Goal: Information Seeking & Learning: Learn about a topic

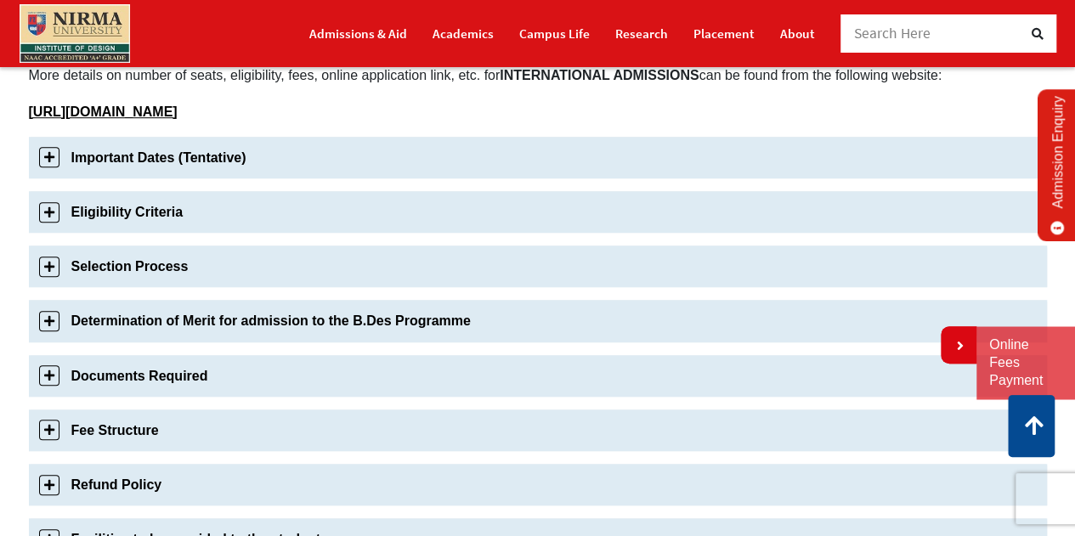
scroll to position [587, 0]
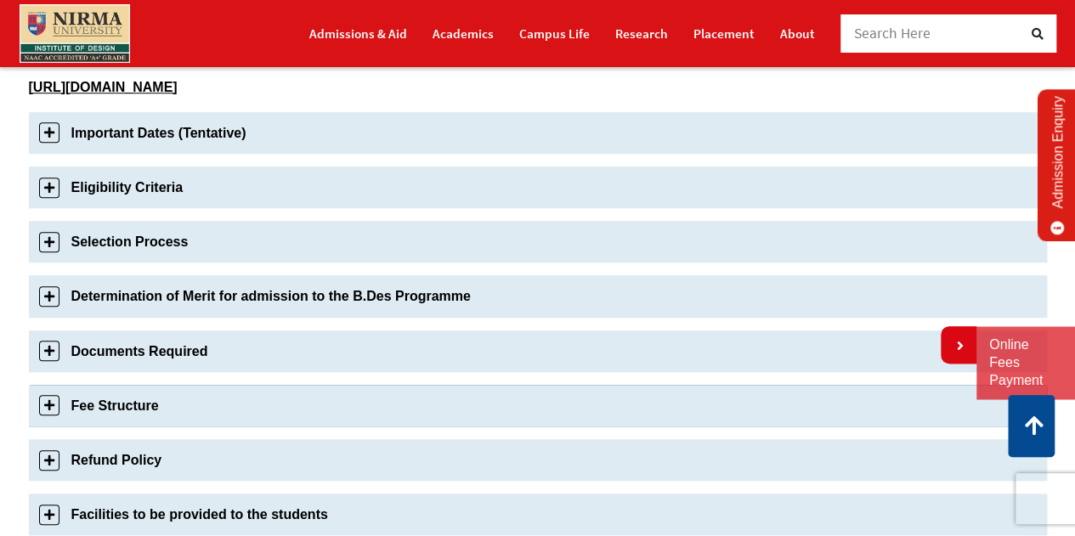
click at [292, 394] on link "Fee Structure" at bounding box center [538, 406] width 1018 height 42
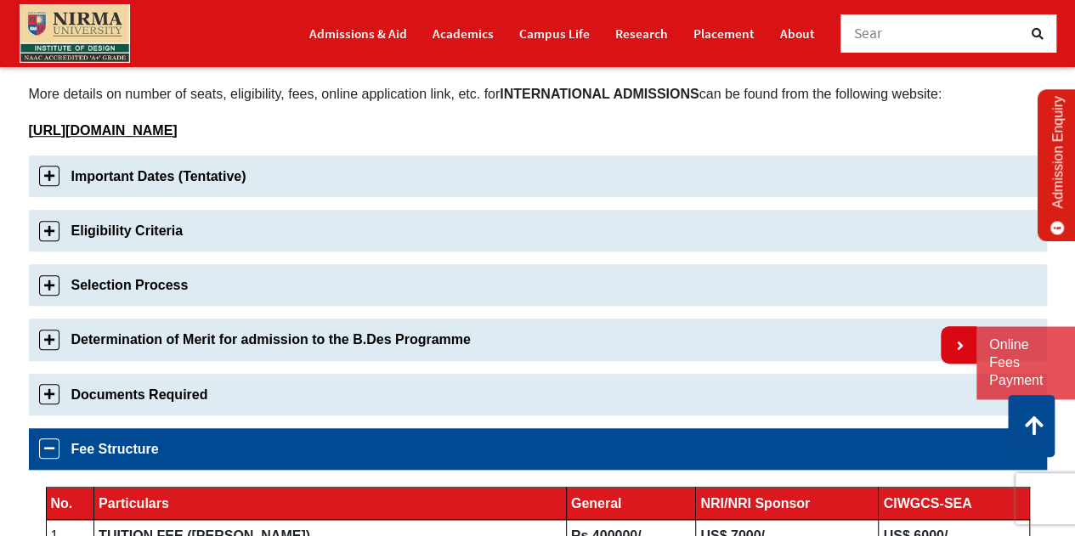
scroll to position [542, 0]
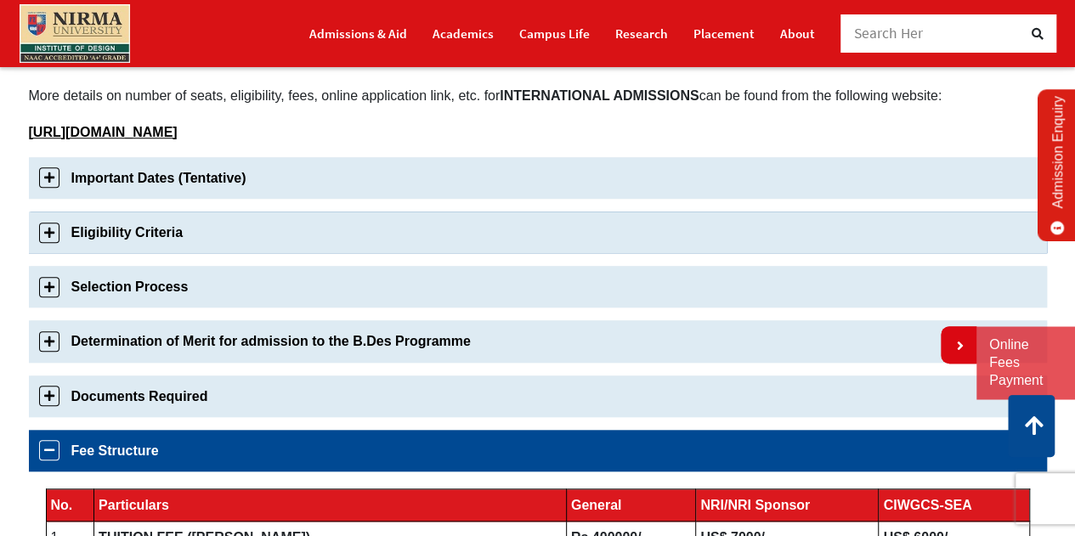
click at [161, 215] on link "Eligibility Criteria" at bounding box center [538, 233] width 1018 height 42
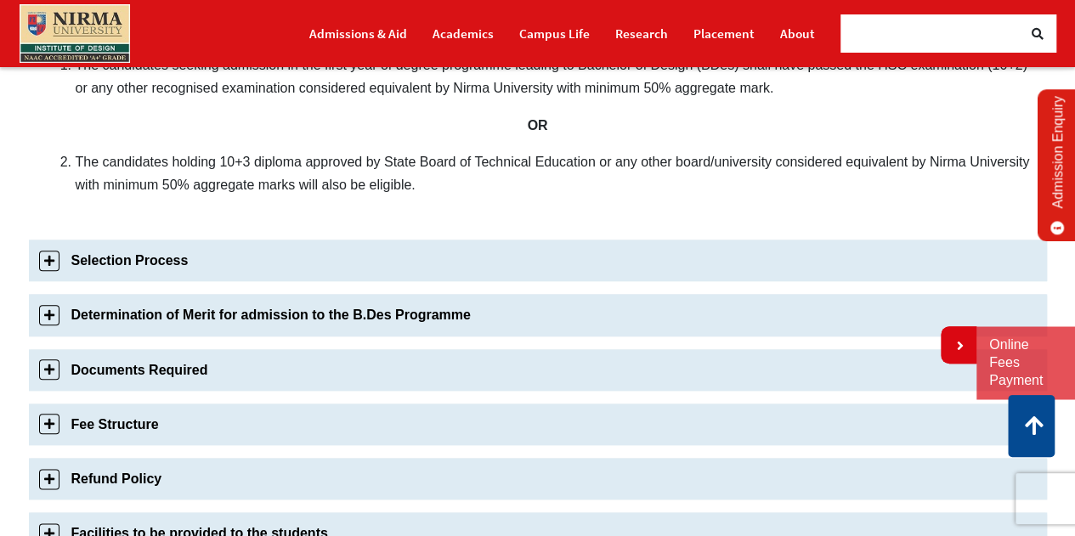
scroll to position [762, 0]
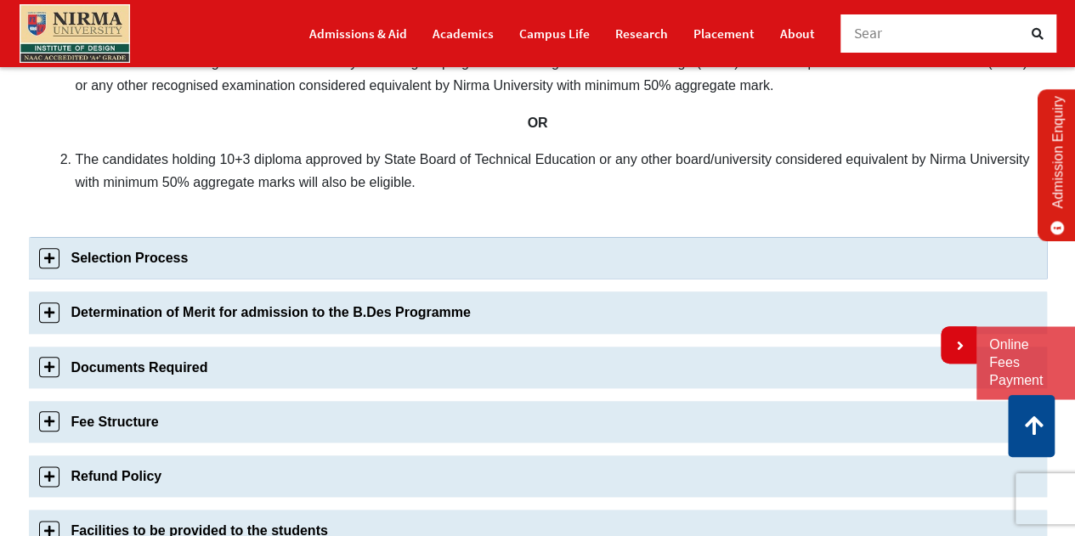
click at [272, 261] on link "Selection Process" at bounding box center [538, 258] width 1018 height 42
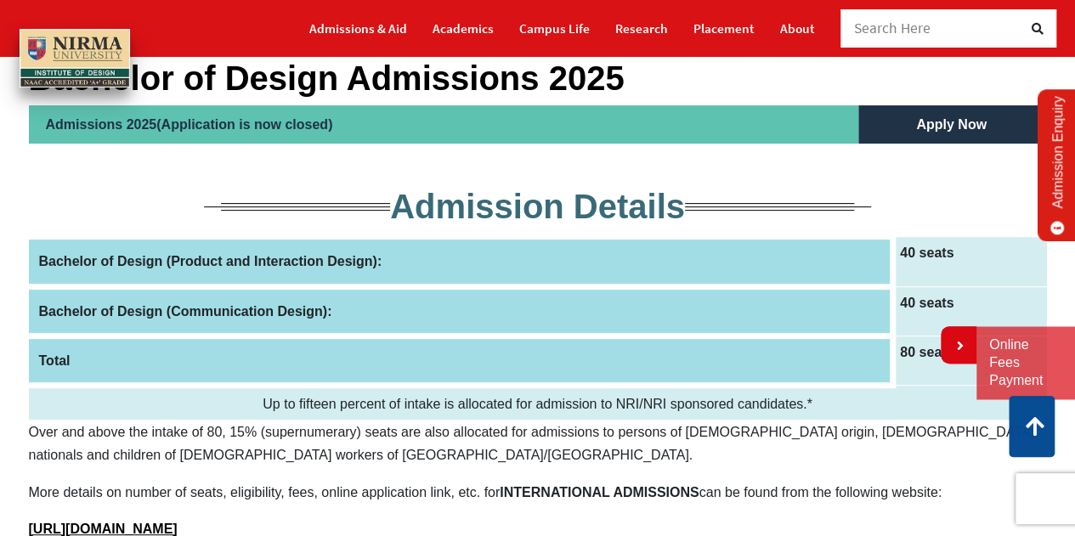
scroll to position [0, 0]
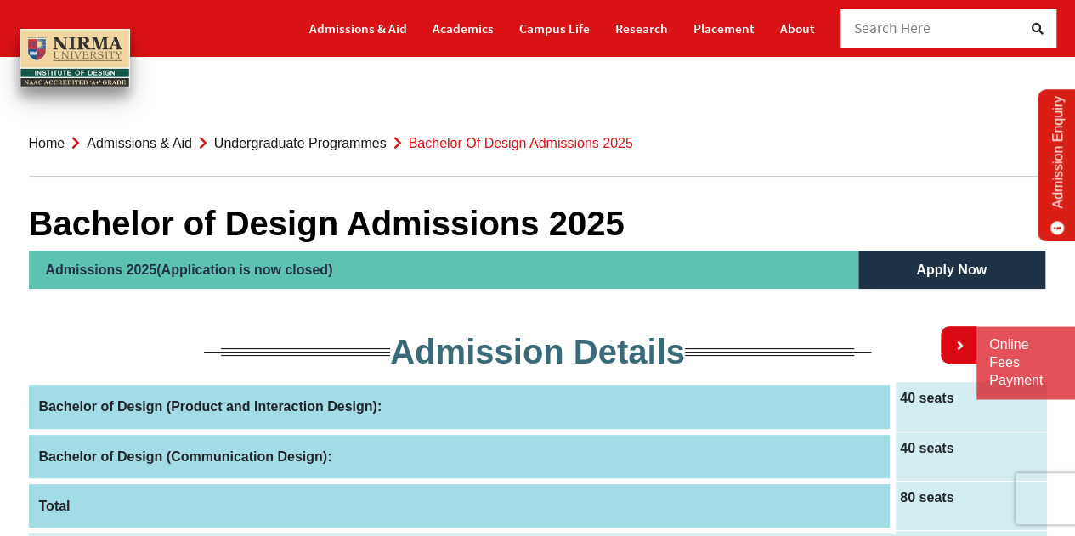
click at [32, 149] on link "Home" at bounding box center [47, 143] width 37 height 14
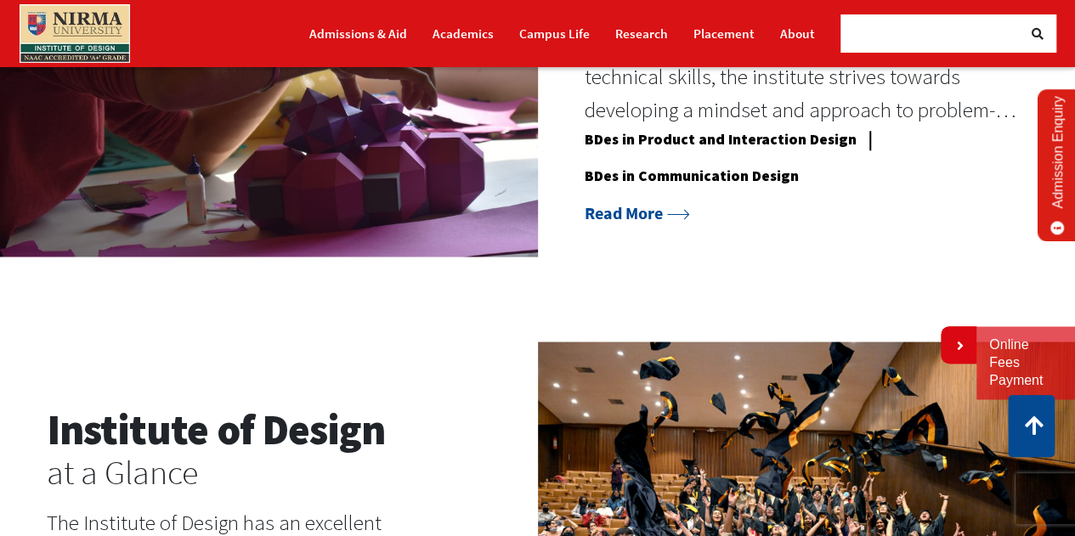
scroll to position [1440, 0]
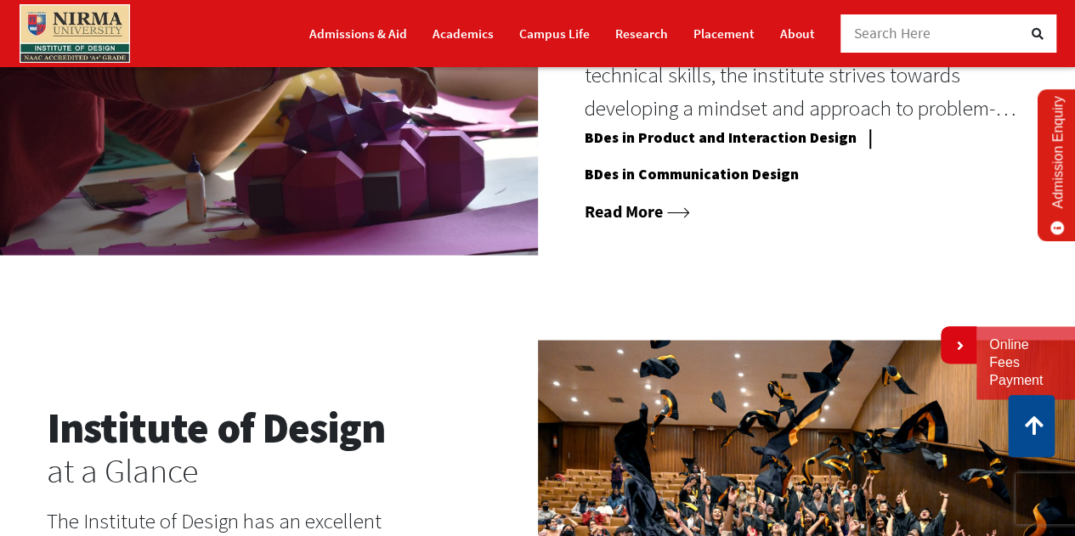
click at [652, 212] on link "Read More" at bounding box center [637, 210] width 105 height 21
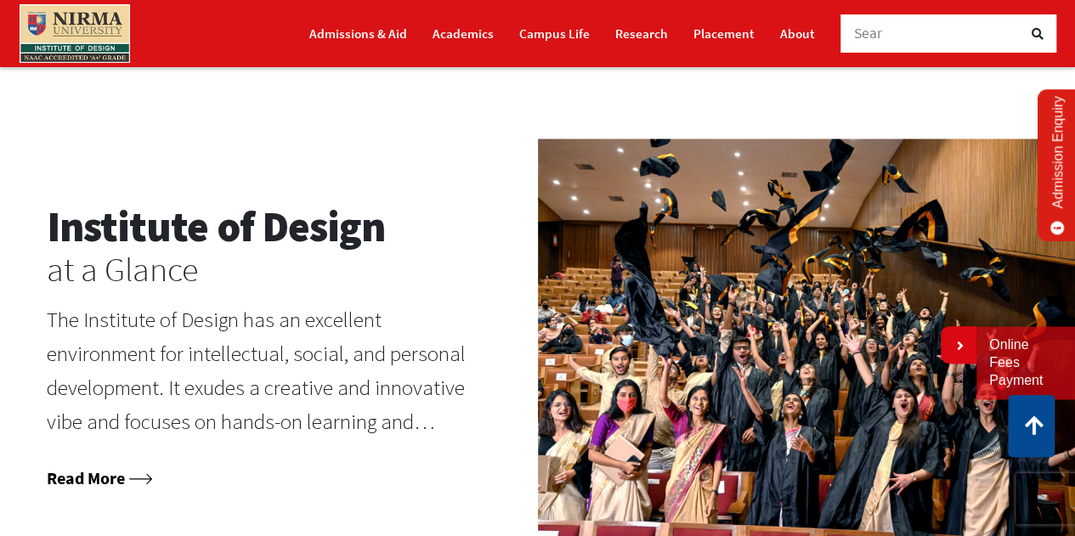
click at [105, 481] on link "Read More" at bounding box center [99, 477] width 105 height 21
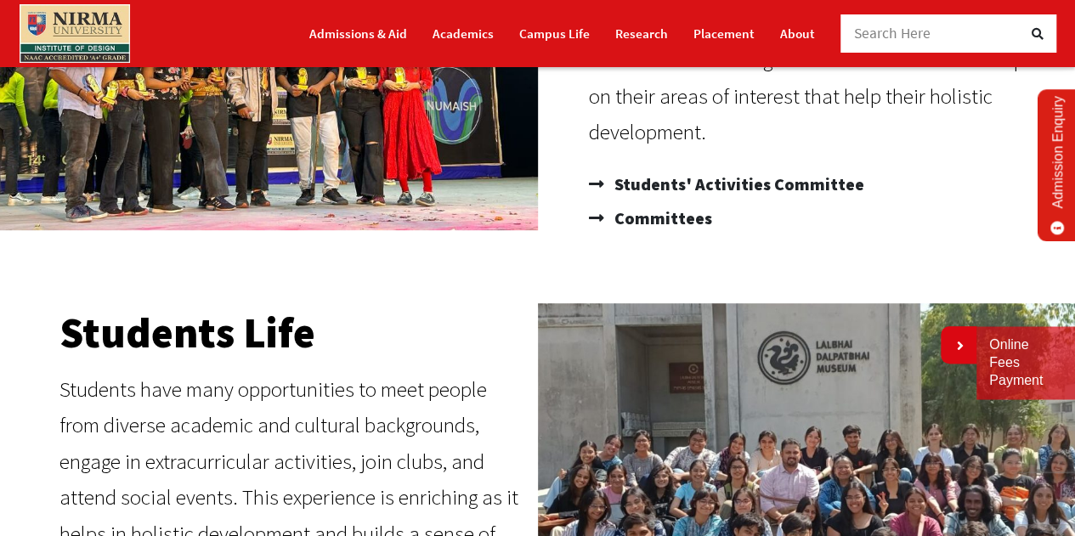
scroll to position [312, 0]
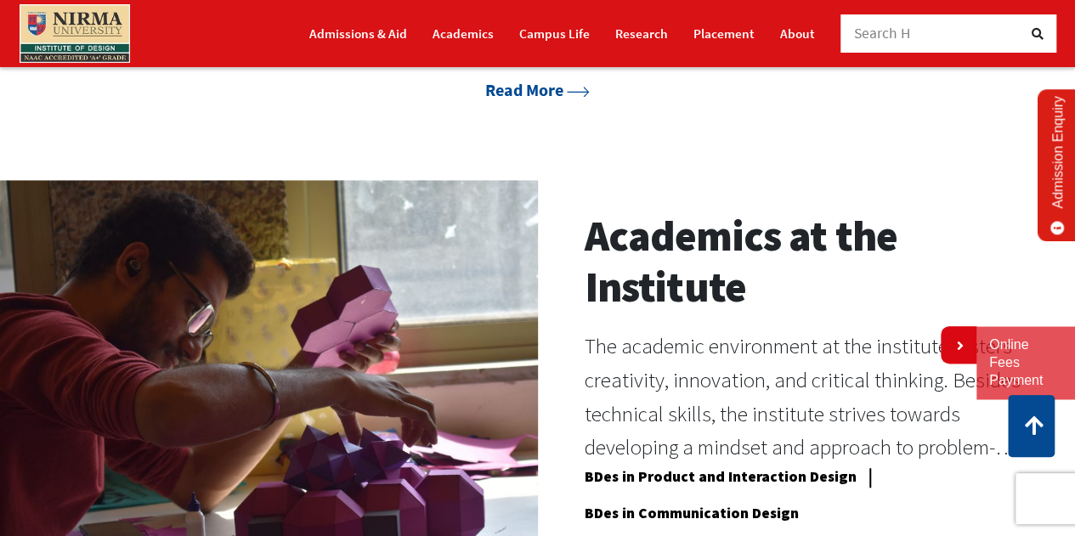
scroll to position [1339, 0]
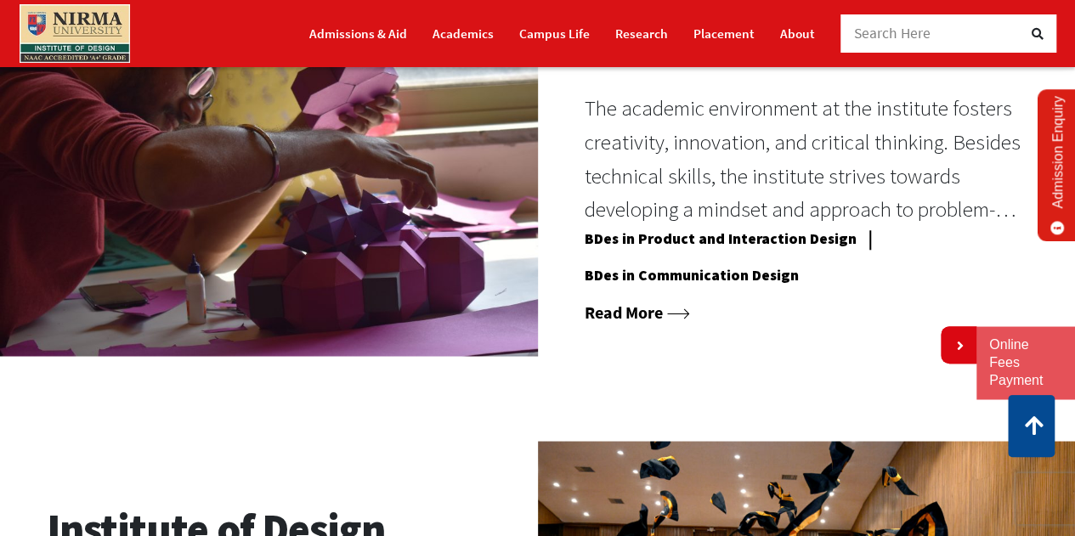
click at [643, 317] on link "Read More" at bounding box center [637, 311] width 105 height 21
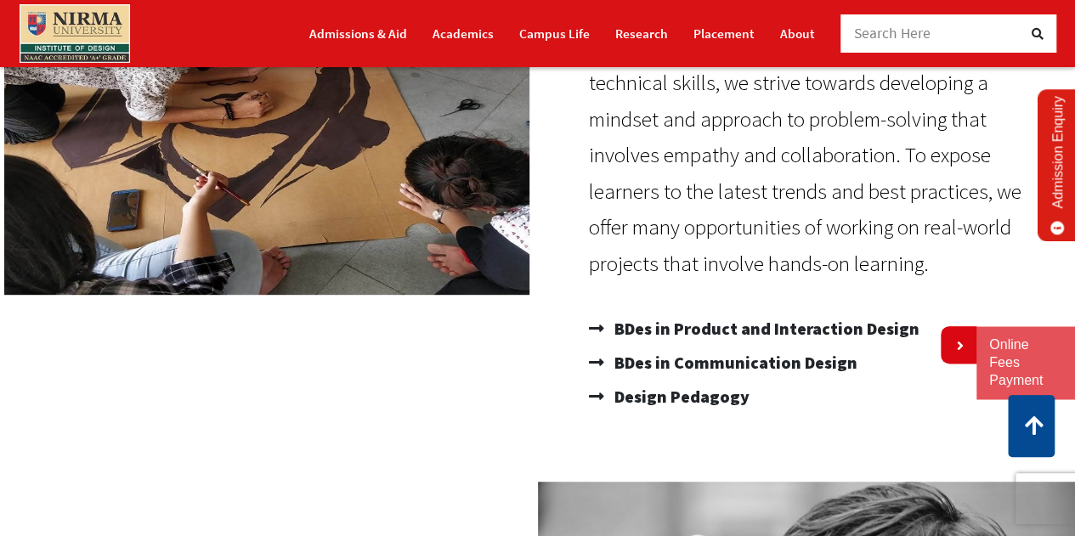
scroll to position [320, 0]
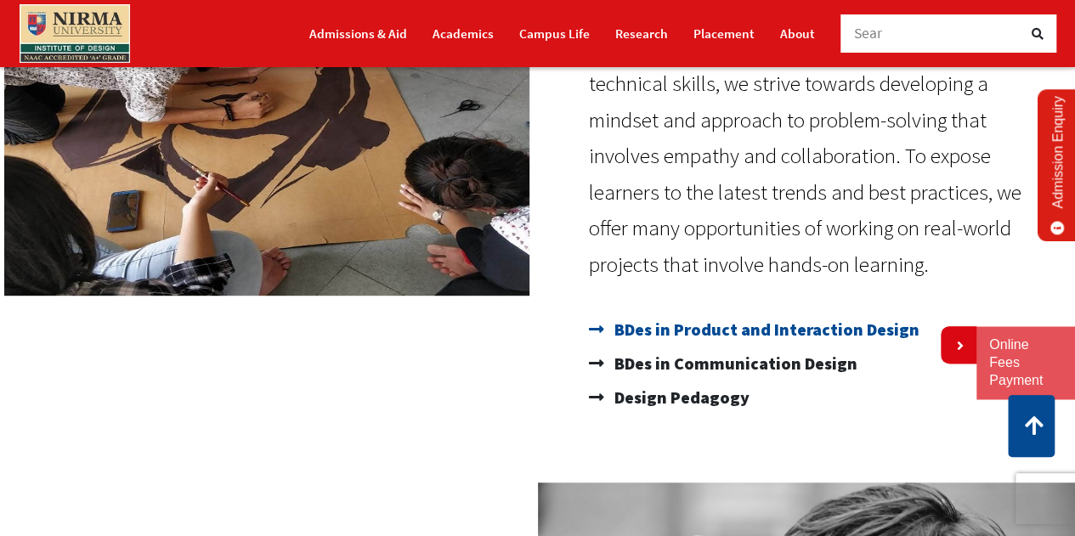
click at [690, 324] on span "BDes in Product and Interaction Design" at bounding box center [764, 330] width 309 height 34
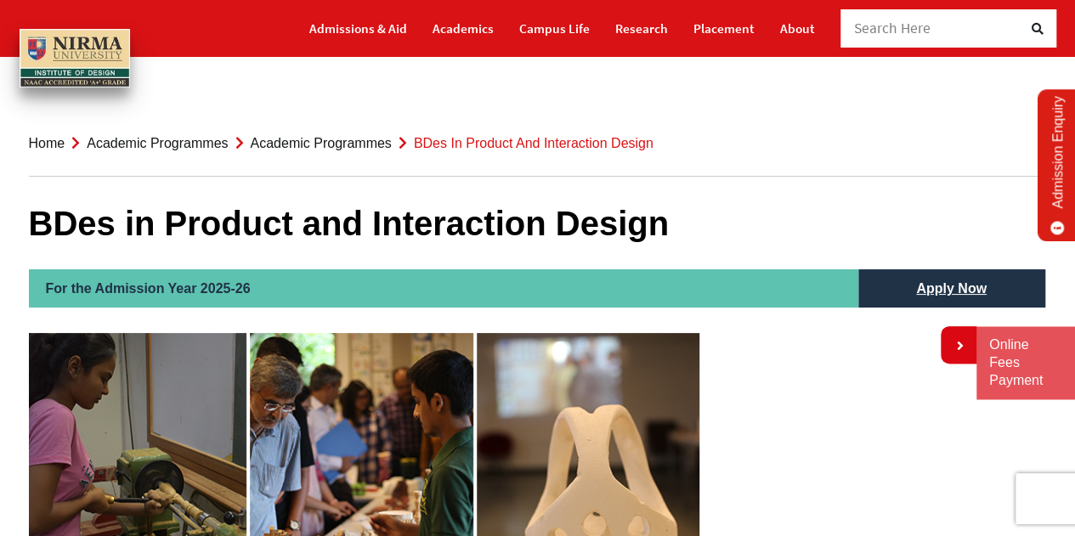
click at [52, 145] on link "Home" at bounding box center [47, 143] width 37 height 14
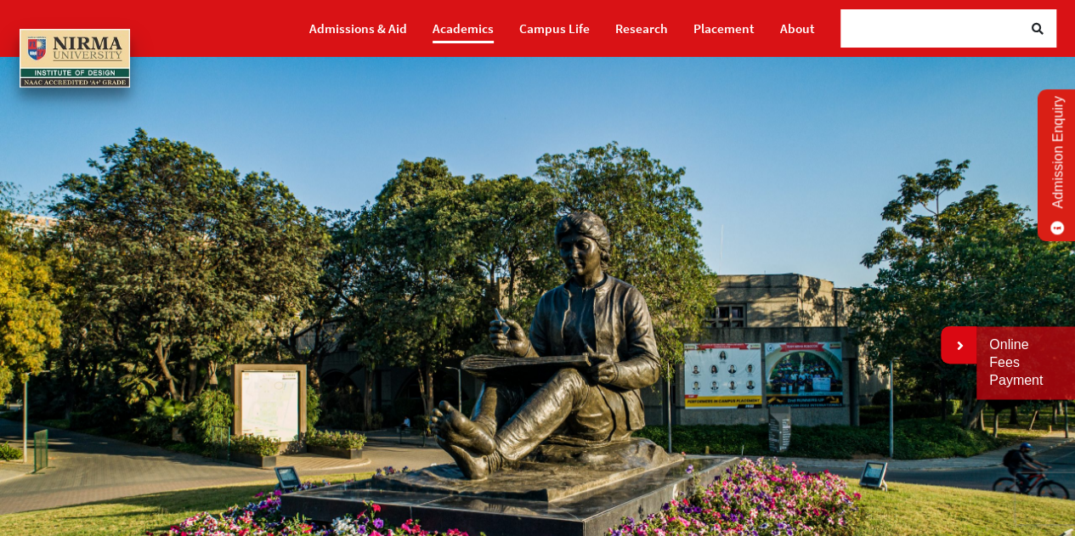
click at [457, 35] on link "Academics" at bounding box center [463, 29] width 61 height 30
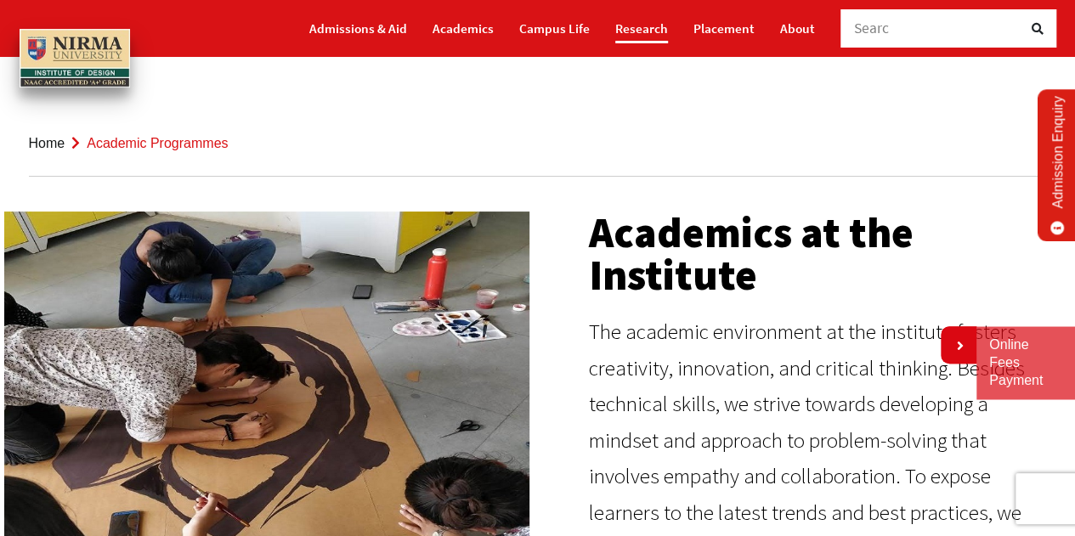
click at [639, 30] on link "Research" at bounding box center [641, 29] width 53 height 30
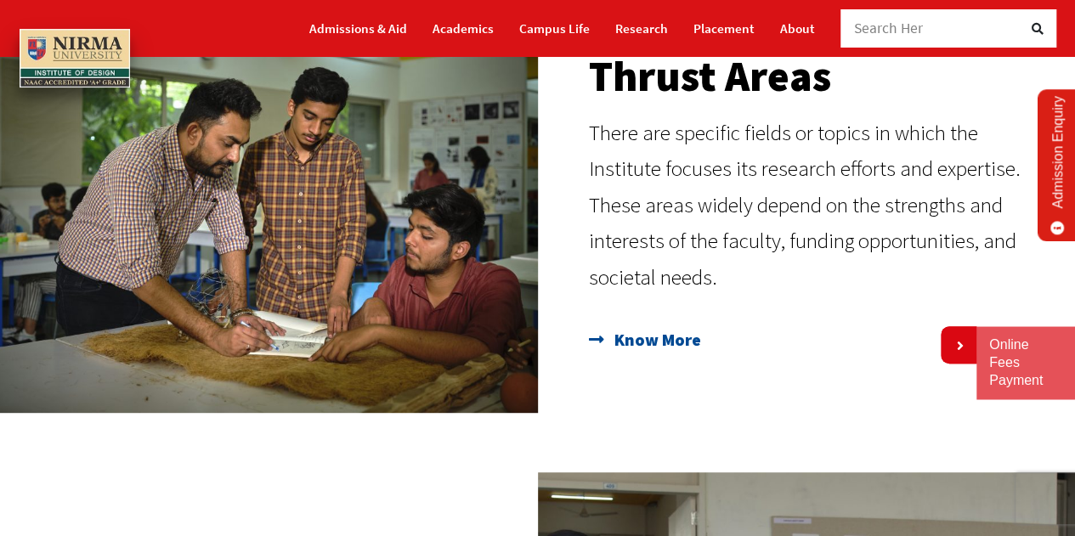
scroll to position [205, 0]
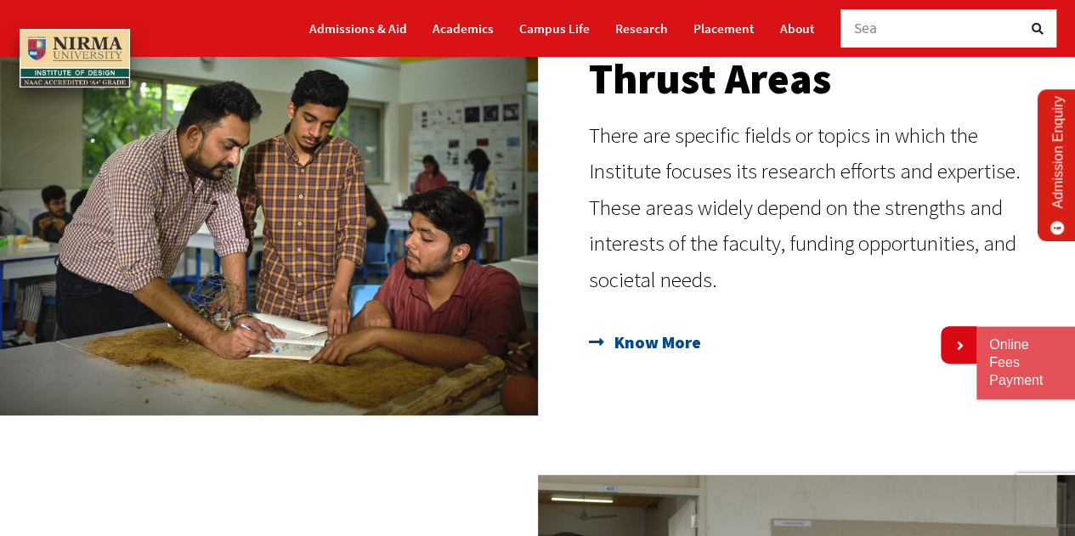
click at [661, 336] on span "Know More" at bounding box center [655, 342] width 91 height 29
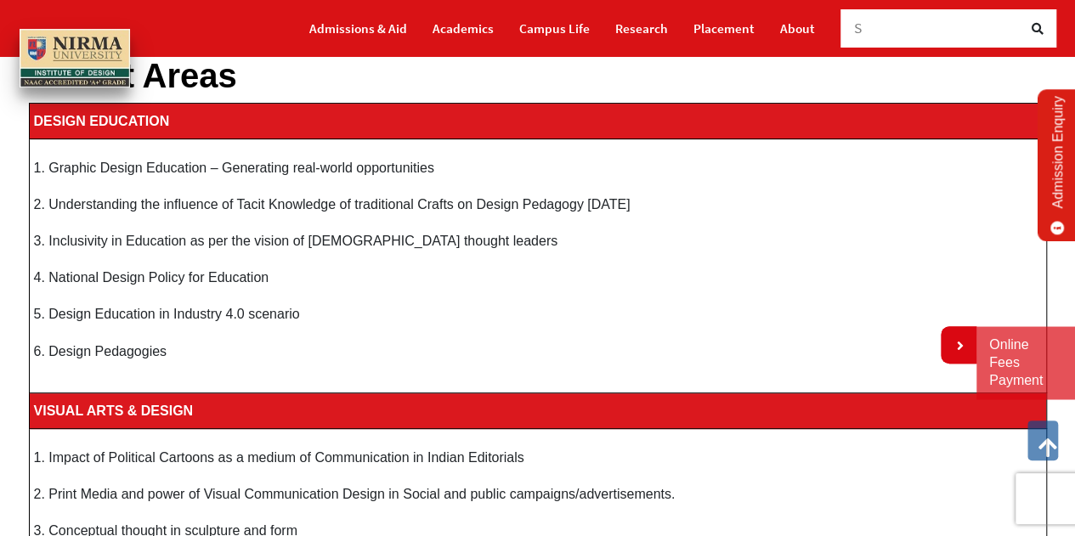
scroll to position [139, 0]
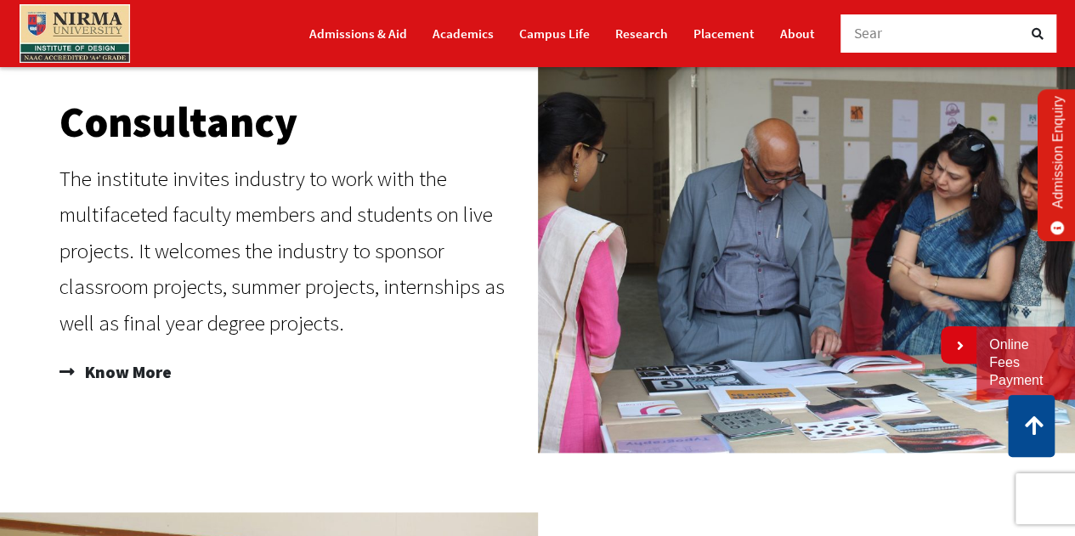
scroll to position [653, 0]
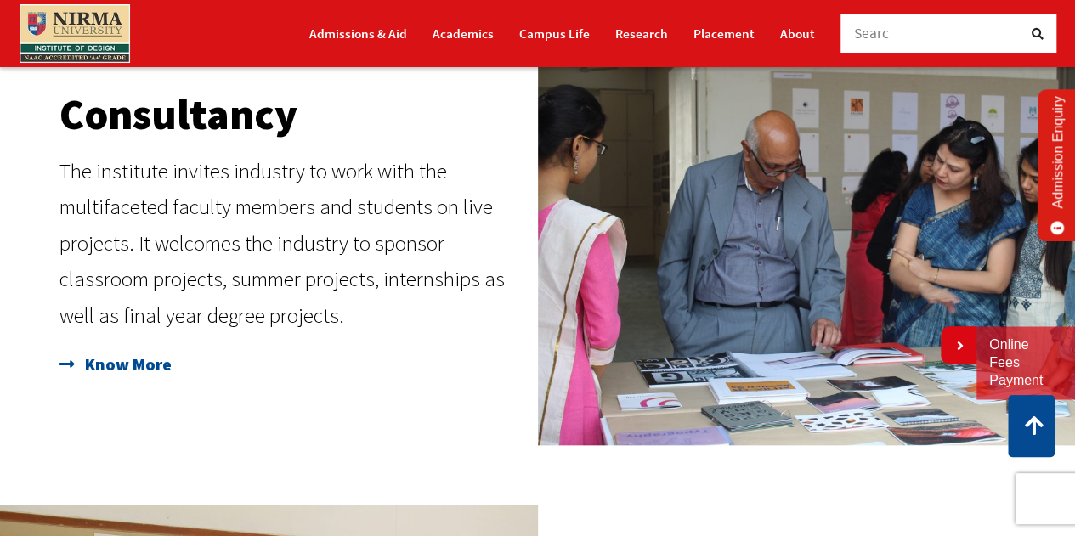
click at [146, 369] on span "Know More" at bounding box center [126, 364] width 91 height 29
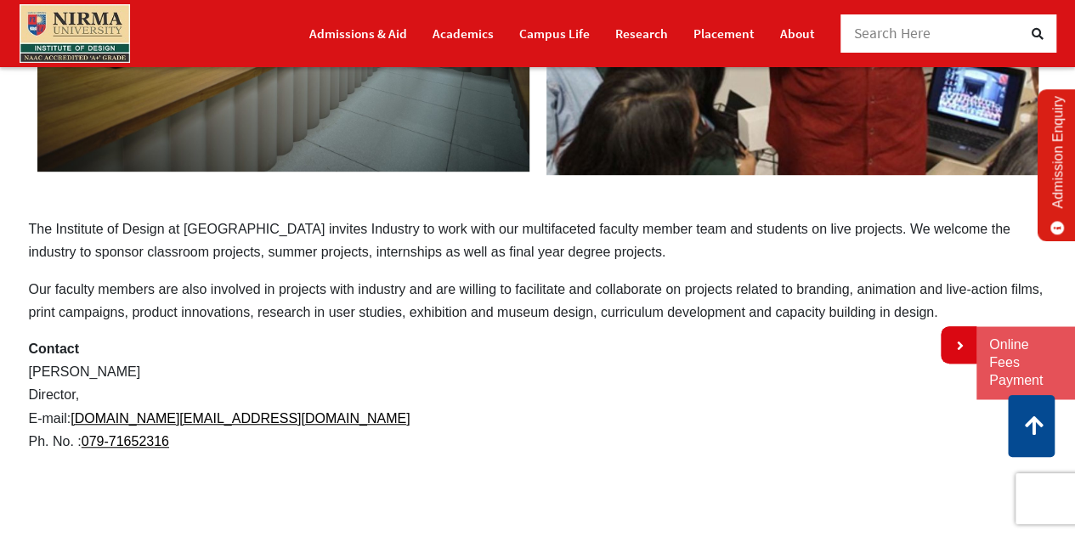
scroll to position [447, 0]
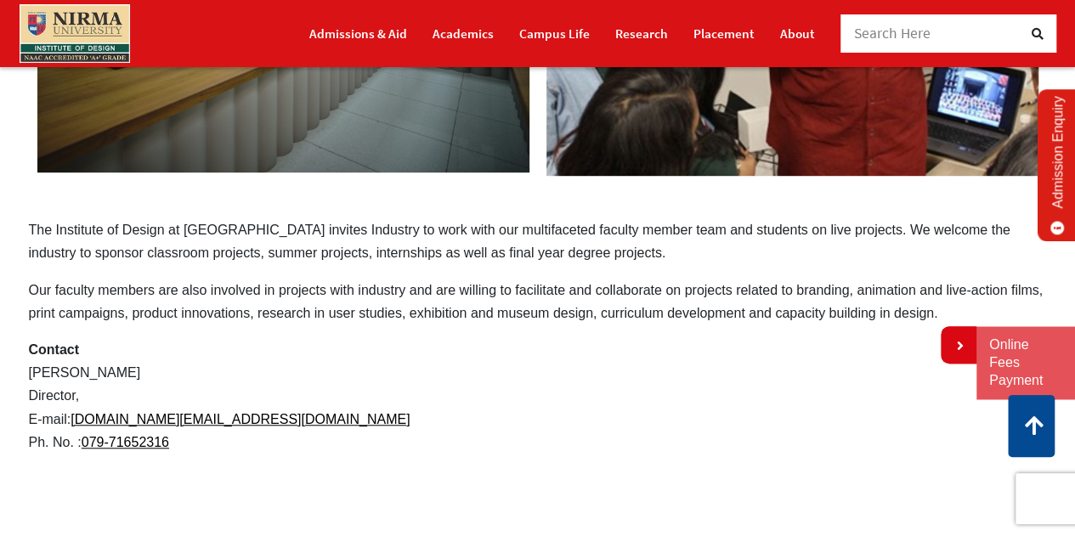
drag, startPoint x: 737, startPoint y: 290, endPoint x: 801, endPoint y: 305, distance: 66.4
click at [801, 305] on p "Our faculty members are also involved in projects with industry and are willing…" at bounding box center [538, 302] width 1018 height 46
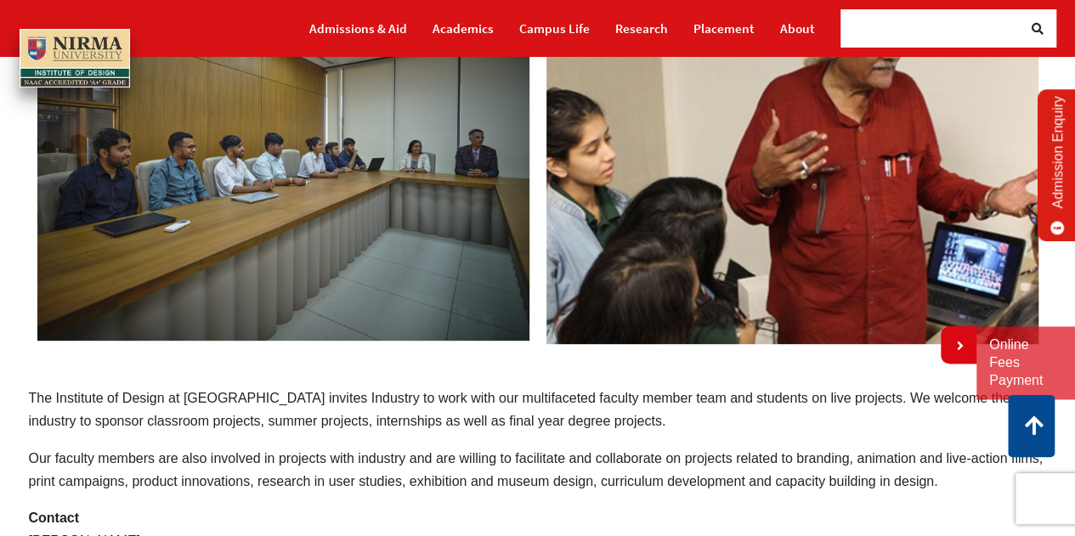
scroll to position [245, 0]
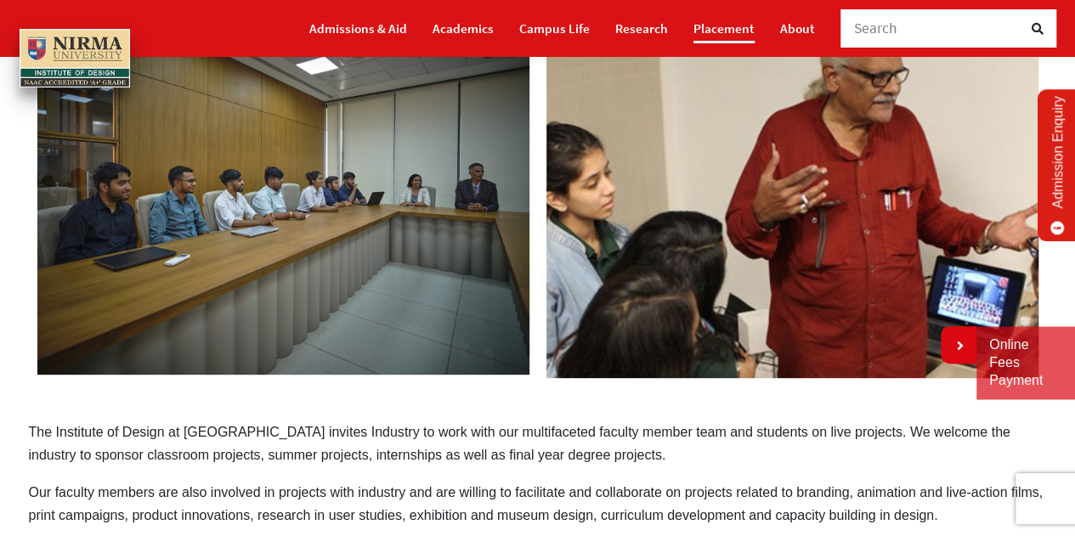
click at [745, 35] on link "Placement" at bounding box center [724, 29] width 61 height 30
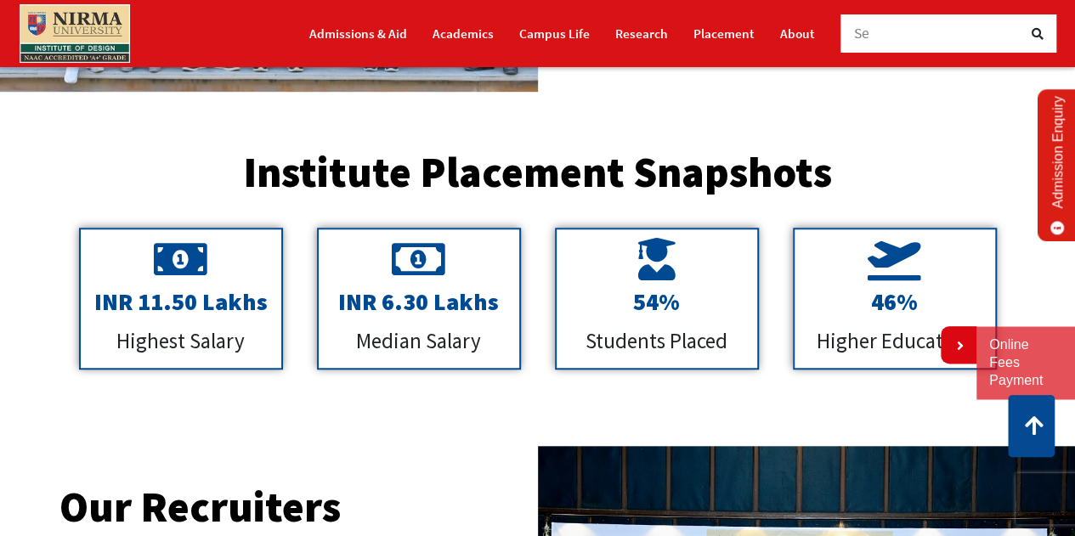
scroll to position [588, 0]
